Goal: Information Seeking & Learning: Learn about a topic

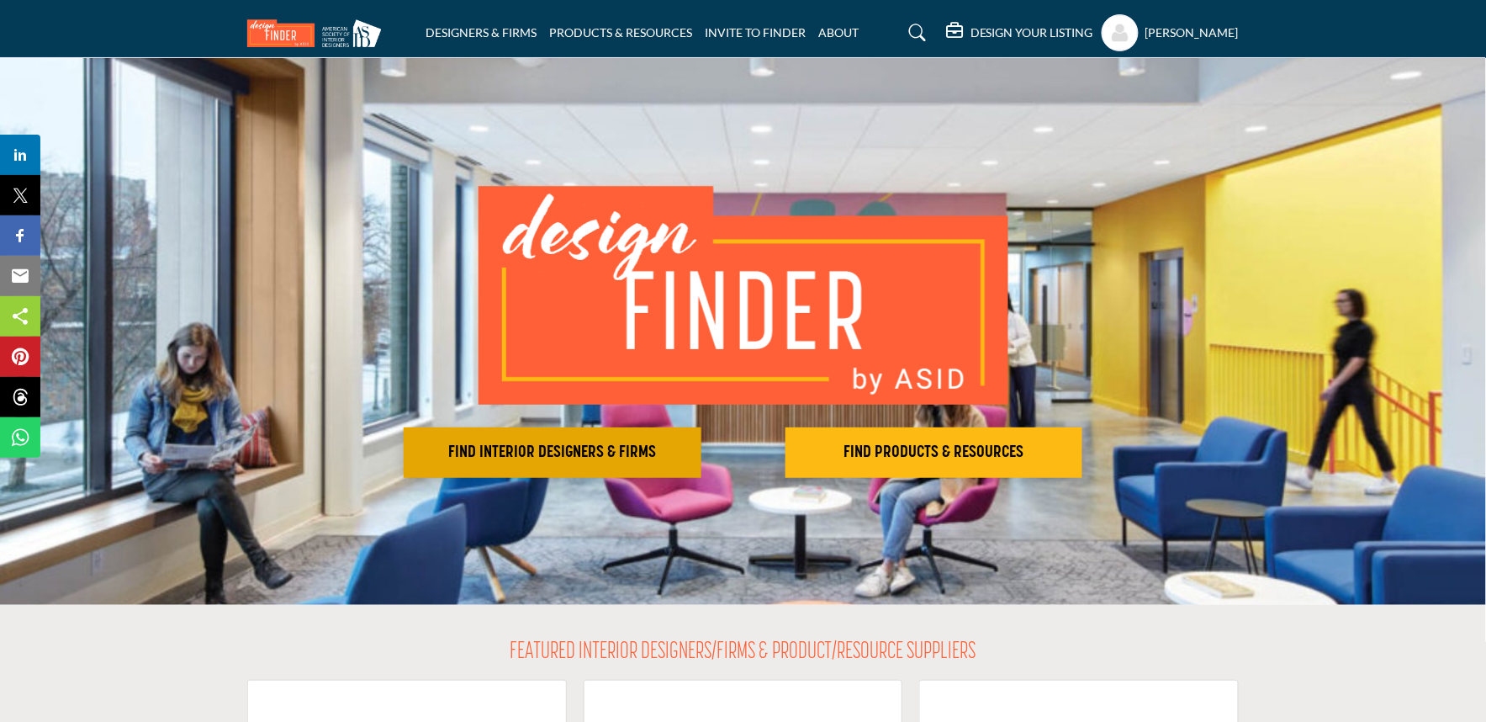
click at [553, 463] on button "FIND INTERIOR DESIGNERS & FIRMS" at bounding box center [553, 452] width 298 height 50
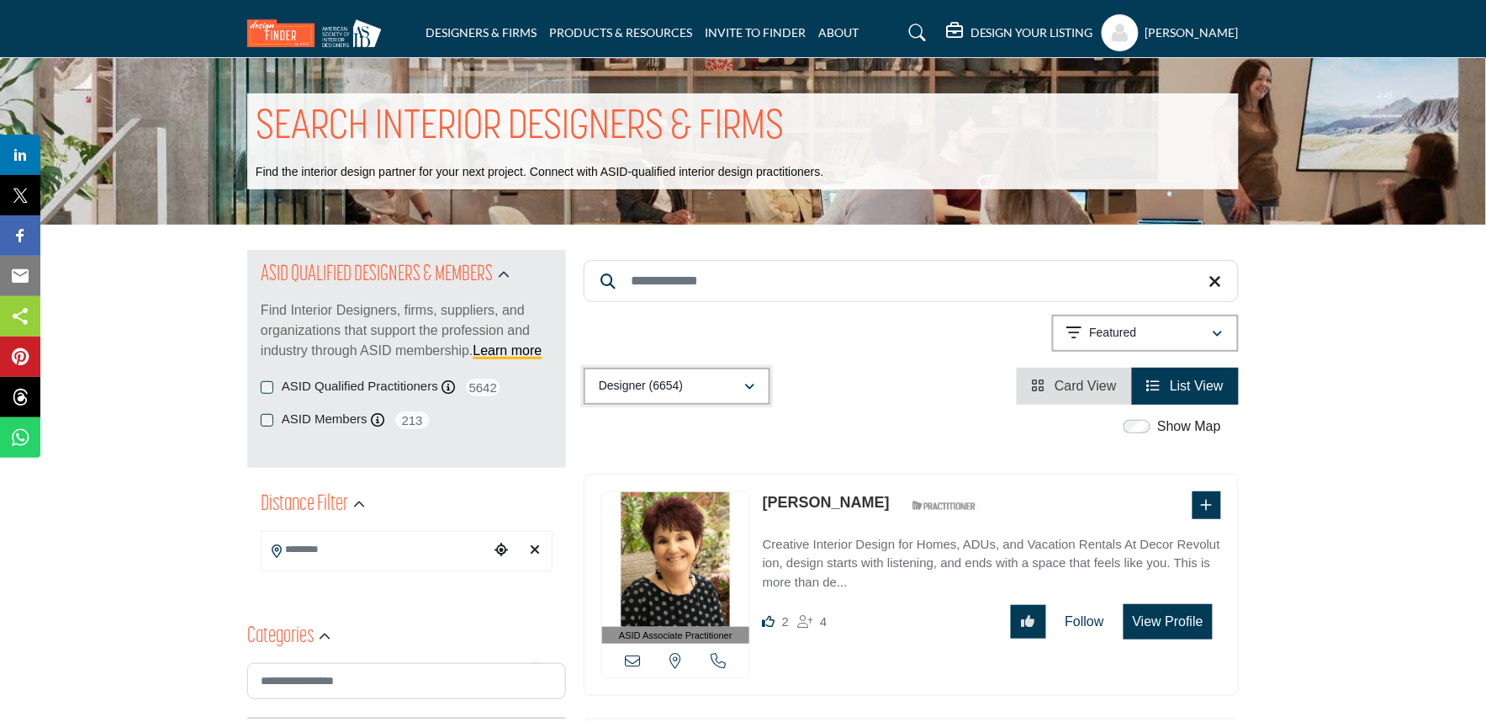
click at [704, 394] on div "Designer (6654)" at bounding box center [671, 386] width 145 height 20
